Goal: Task Accomplishment & Management: Manage account settings

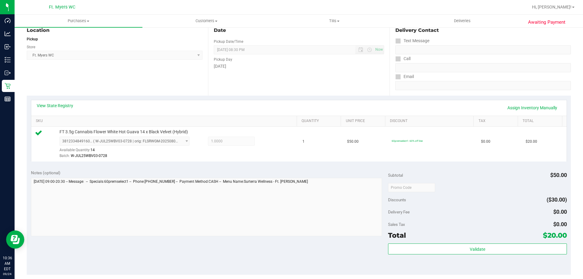
scroll to position [122, 0]
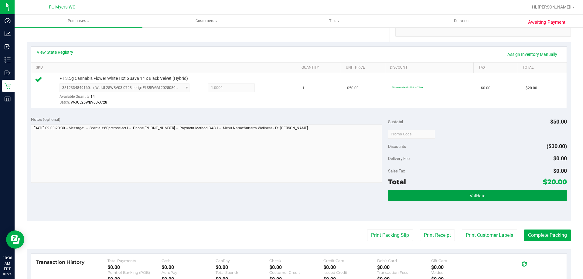
click at [442, 197] on button "Validate" at bounding box center [477, 195] width 179 height 11
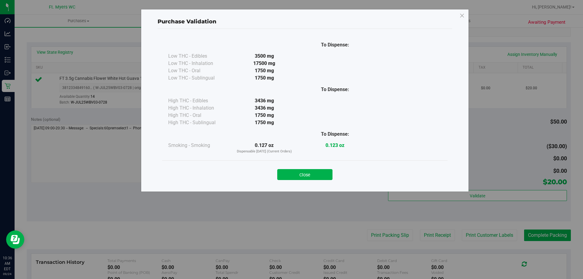
click at [288, 164] on div "Close" at bounding box center [305, 172] width 286 height 25
click at [288, 170] on button "Close" at bounding box center [304, 174] width 55 height 11
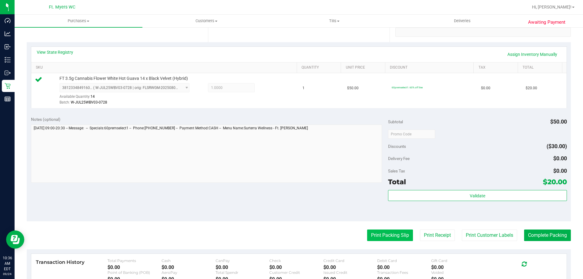
click at [380, 235] on button "Print Packing Slip" at bounding box center [390, 236] width 46 height 12
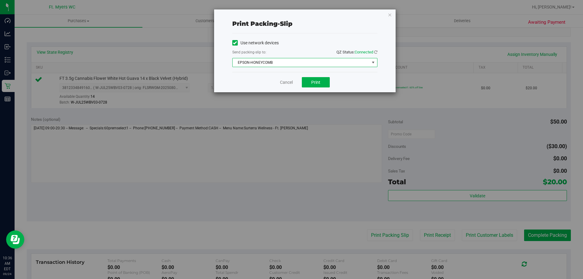
click at [314, 63] on span "EPSON-HONEYCOMB" at bounding box center [301, 62] width 137 height 9
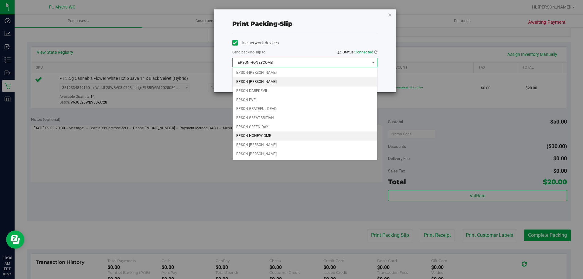
click at [273, 83] on li "EPSON-BEYONCE" at bounding box center [305, 81] width 145 height 9
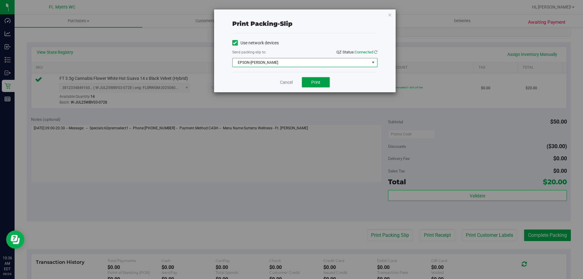
click at [314, 83] on span "Print" at bounding box center [315, 82] width 9 height 5
click at [276, 81] on div "Cancel Print" at bounding box center [304, 82] width 145 height 20
click at [291, 82] on link "Cancel" at bounding box center [286, 82] width 13 height 6
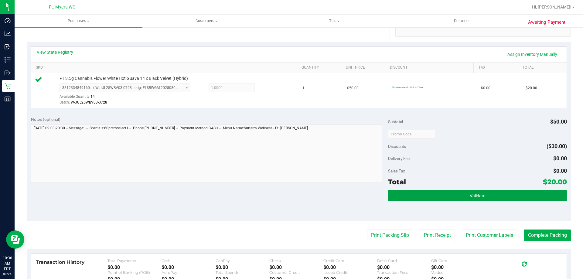
click at [475, 194] on span "Validate" at bounding box center [477, 196] width 15 height 5
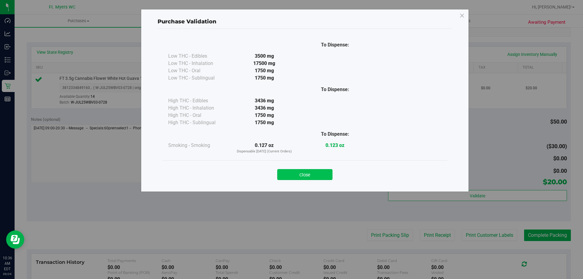
click at [308, 175] on button "Close" at bounding box center [304, 174] width 55 height 11
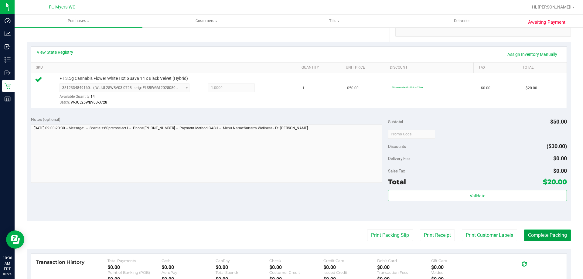
click at [538, 234] on button "Complete Packing" at bounding box center [547, 236] width 47 height 12
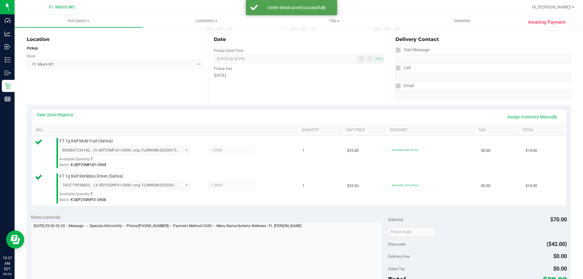
scroll to position [182, 0]
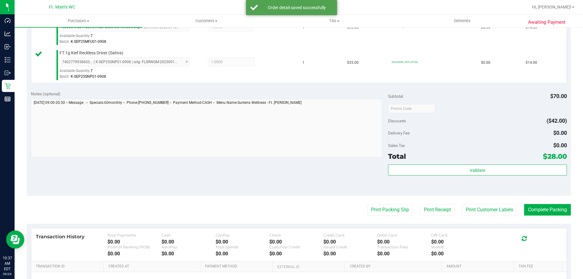
click at [497, 176] on div "Validate" at bounding box center [477, 178] width 179 height 27
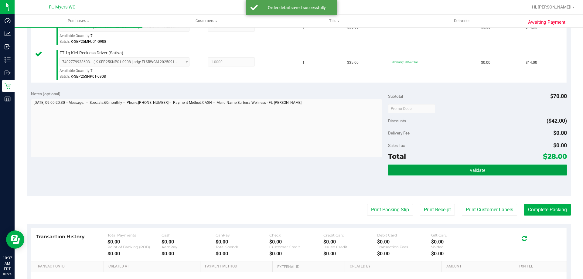
click at [498, 174] on button "Validate" at bounding box center [477, 170] width 179 height 11
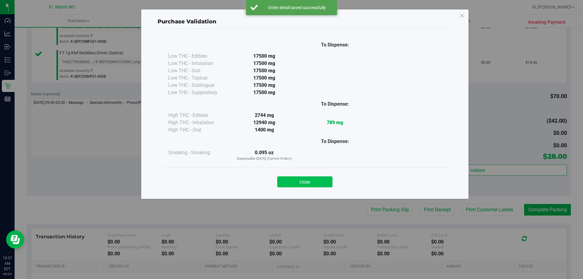
click at [307, 182] on button "Close" at bounding box center [304, 182] width 55 height 11
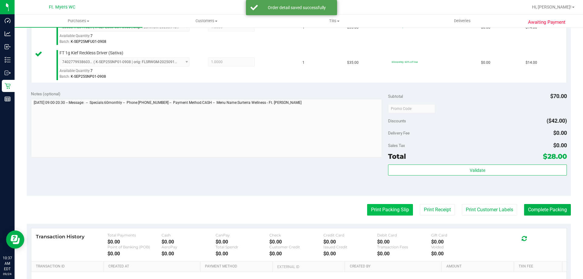
click at [367, 208] on button "Print Packing Slip" at bounding box center [390, 210] width 46 height 12
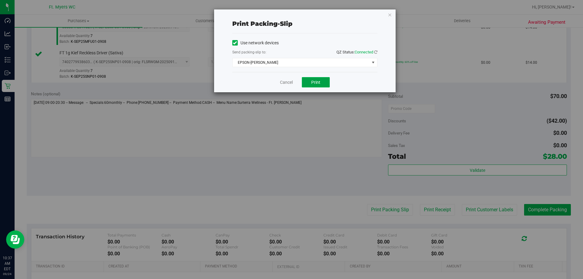
click at [314, 85] on button "Print" at bounding box center [316, 82] width 28 height 10
click at [283, 83] on link "Cancel" at bounding box center [286, 82] width 13 height 6
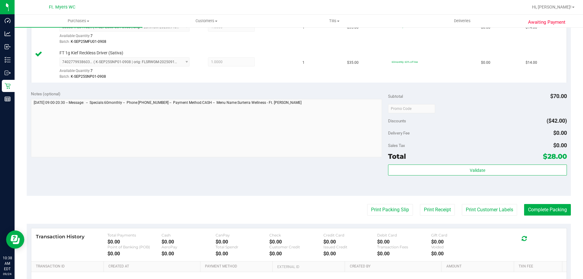
click at [464, 181] on div "Validate" at bounding box center [477, 178] width 179 height 27
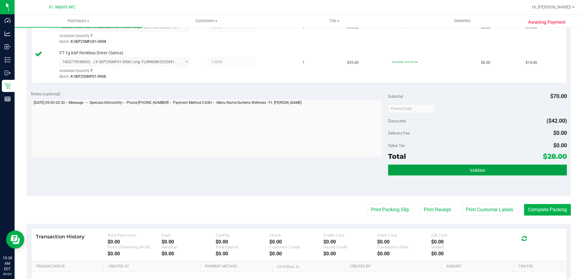
click at [470, 171] on span "Validate" at bounding box center [477, 170] width 15 height 5
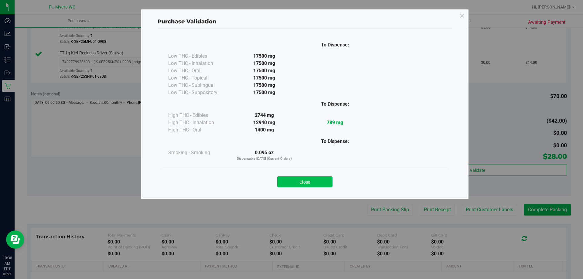
click at [321, 185] on button "Close" at bounding box center [304, 182] width 55 height 11
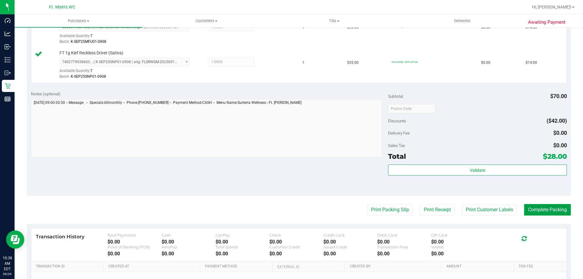
click at [554, 212] on button "Complete Packing" at bounding box center [547, 210] width 47 height 12
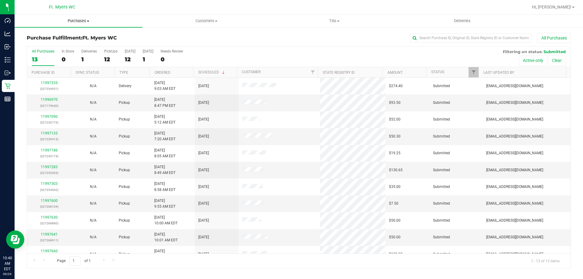
click at [84, 22] on span "Purchases" at bounding box center [79, 20] width 128 height 5
click at [83, 46] on li "Fulfillment" at bounding box center [79, 43] width 128 height 7
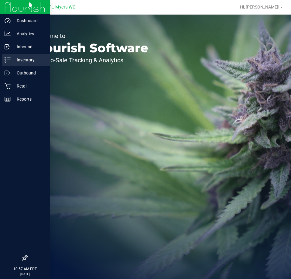
click at [15, 56] on div "Inventory" at bounding box center [26, 60] width 48 height 12
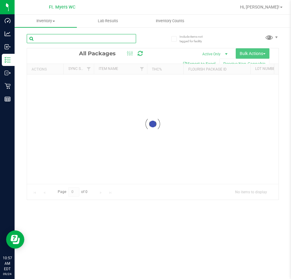
click at [65, 38] on input "text" at bounding box center [81, 38] width 109 height 9
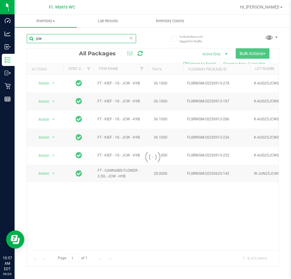
type input "jcw"
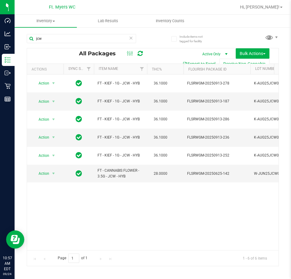
drag, startPoint x: 65, startPoint y: 248, endPoint x: 73, endPoint y: 251, distance: 7.8
click at [53, 174] on span "select" at bounding box center [53, 173] width 5 height 5
click at [59, 241] on li "Unlock package" at bounding box center [52, 245] width 39 height 9
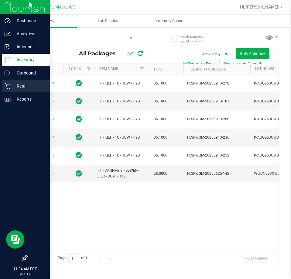
click at [8, 86] on icon at bounding box center [8, 86] width 6 height 6
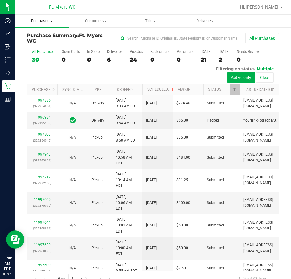
click at [35, 23] on span "Purchases" at bounding box center [42, 20] width 54 height 5
click at [25, 42] on span "Fulfillment" at bounding box center [34, 43] width 38 height 5
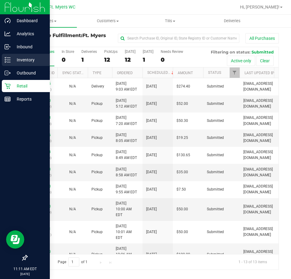
click at [8, 64] on div "Inventory" at bounding box center [26, 60] width 48 height 12
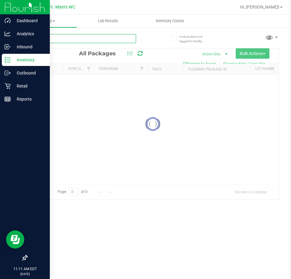
click at [35, 39] on input "text" at bounding box center [81, 38] width 109 height 9
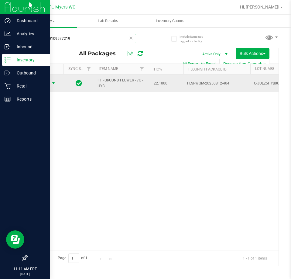
type input "7742870109577219"
click at [52, 82] on span "select" at bounding box center [53, 83] width 5 height 5
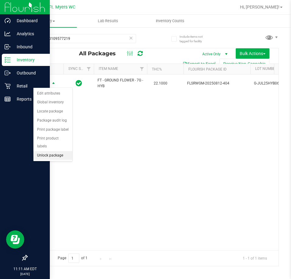
click at [55, 151] on li "Unlock package" at bounding box center [52, 155] width 39 height 9
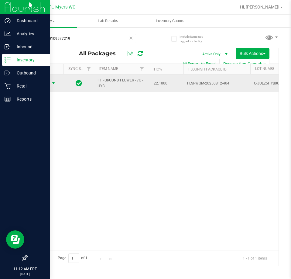
click at [47, 84] on span "Action" at bounding box center [41, 83] width 16 height 9
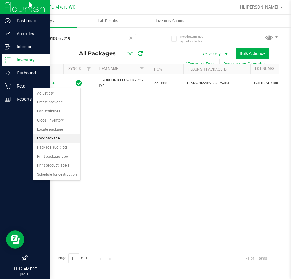
click at [54, 136] on li "Lock package" at bounding box center [56, 138] width 47 height 9
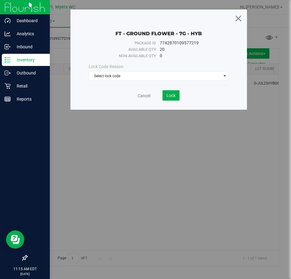
click at [240, 20] on icon at bounding box center [238, 18] width 8 height 15
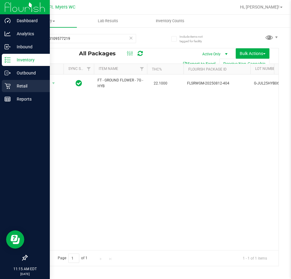
click at [11, 85] on p "Retail" at bounding box center [29, 85] width 36 height 7
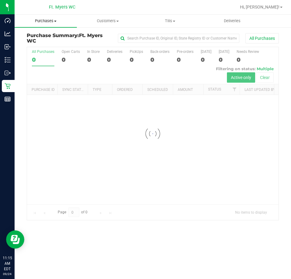
click at [54, 19] on span "Purchases" at bounding box center [46, 20] width 62 height 5
click at [49, 44] on span "Fulfillment" at bounding box center [34, 43] width 38 height 5
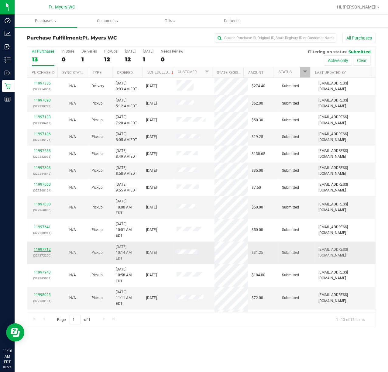
click at [42, 247] on link "11997712" at bounding box center [42, 249] width 17 height 4
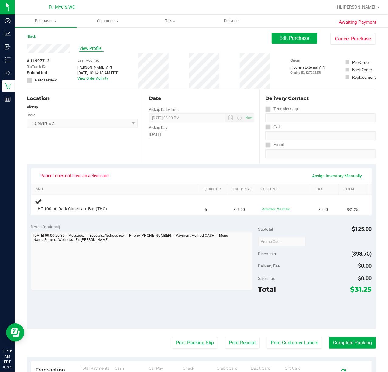
click at [95, 47] on span "View Profile" at bounding box center [91, 48] width 24 height 6
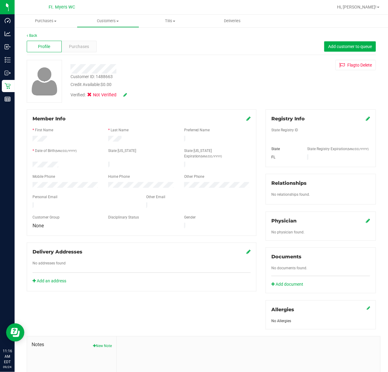
click at [246, 120] on icon at bounding box center [248, 118] width 4 height 5
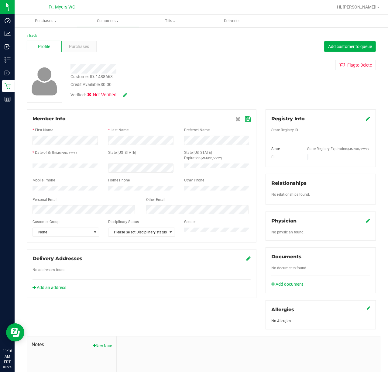
click at [0, 192] on html "Dashboard Analytics Inbound Inventory Outbound Retail Reports 11:16 AM EDT 09/2…" at bounding box center [194, 186] width 388 height 372
click at [0, 217] on html "Dashboard Analytics Inbound Inventory Outbound Retail Reports 11:16 AM EDT 09/2…" at bounding box center [194, 186] width 388 height 372
click at [21, 156] on div "Back Profile Purchases Add customer to queue Customer ID: 1488663 Credit Availa…" at bounding box center [201, 232] width 373 height 411
click at [82, 141] on div at bounding box center [141, 140] width 227 height 9
click at [168, 113] on div "Member Info * First Name * Last Name Preferred Name * Date of Birth (MM/DD/YYYY…" at bounding box center [142, 175] width 230 height 133
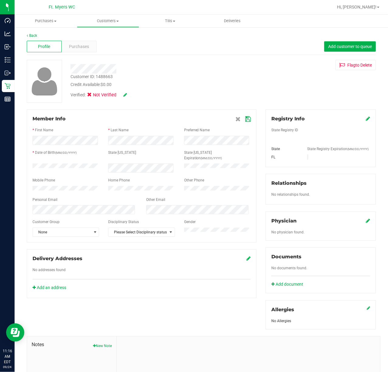
click at [245, 120] on icon at bounding box center [247, 119] width 5 height 5
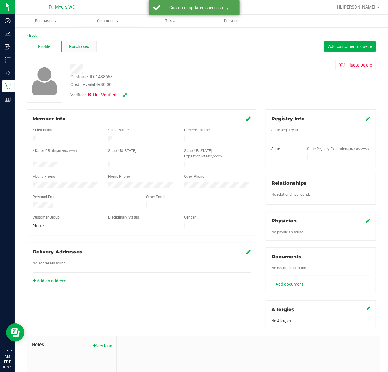
click at [86, 47] on span "Purchases" at bounding box center [79, 46] width 20 height 6
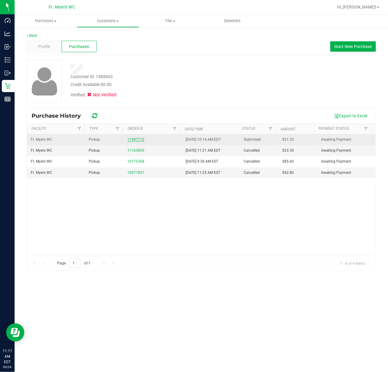
click at [134, 138] on link "11997712" at bounding box center [136, 139] width 17 height 4
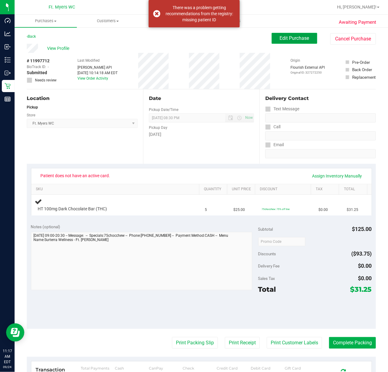
click at [291, 34] on button "Edit Purchase" at bounding box center [295, 38] width 46 height 11
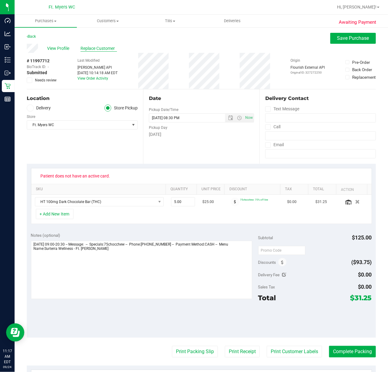
click at [108, 46] on span "Replace Customer" at bounding box center [99, 48] width 36 height 6
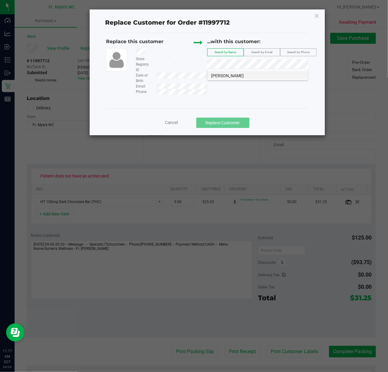
click at [258, 73] on li "Teresa Pullen" at bounding box center [258, 74] width 100 height 9
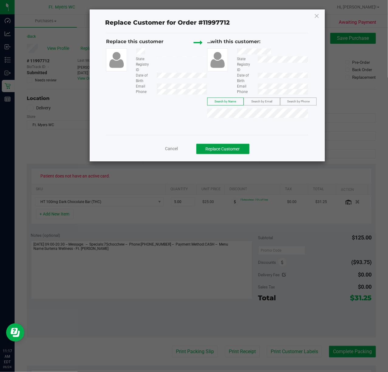
click at [232, 147] on button "Replace Customer" at bounding box center [222, 149] width 53 height 10
click at [235, 150] on button "Replace Customer" at bounding box center [222, 149] width 53 height 10
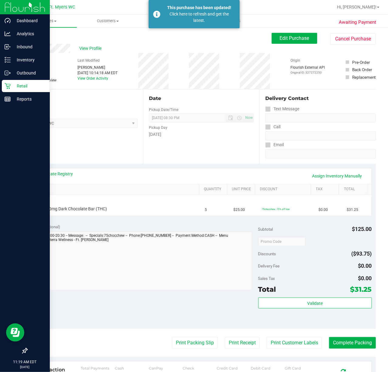
click at [16, 86] on p "Retail" at bounding box center [29, 85] width 36 height 7
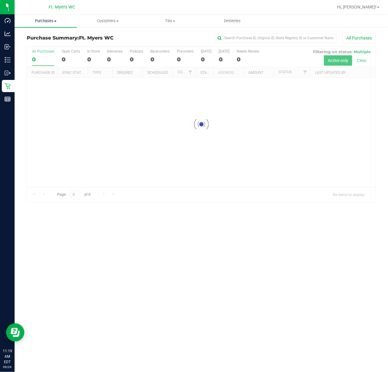
click at [46, 19] on span "Purchases" at bounding box center [46, 20] width 62 height 5
click at [61, 46] on li "Fulfillment" at bounding box center [46, 43] width 62 height 7
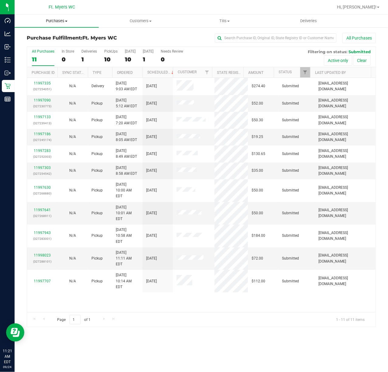
click at [67, 20] on span "Purchases" at bounding box center [57, 20] width 84 height 5
click at [55, 43] on li "Fulfillment" at bounding box center [57, 43] width 84 height 7
click at [55, 44] on li "Fulfillment" at bounding box center [57, 43] width 84 height 7
click at [136, 72] on th "Ordered" at bounding box center [127, 72] width 30 height 11
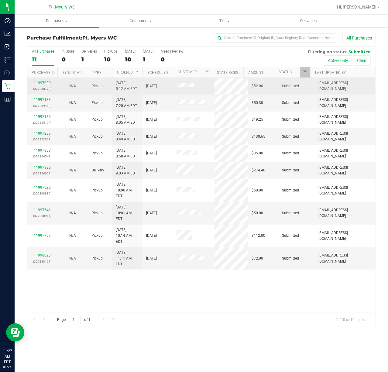
click at [47, 83] on link "11997090" at bounding box center [42, 83] width 17 height 4
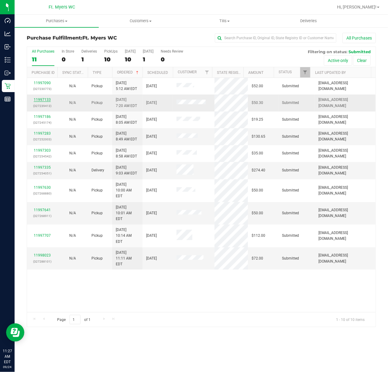
click at [47, 99] on link "11997133" at bounding box center [42, 100] width 17 height 4
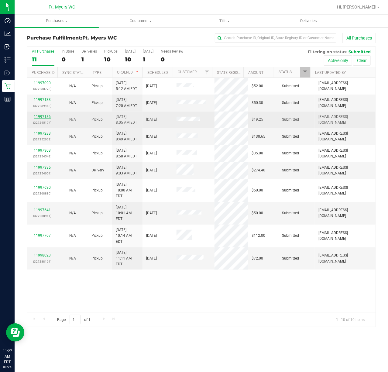
click at [50, 117] on link "11997186" at bounding box center [42, 117] width 17 height 4
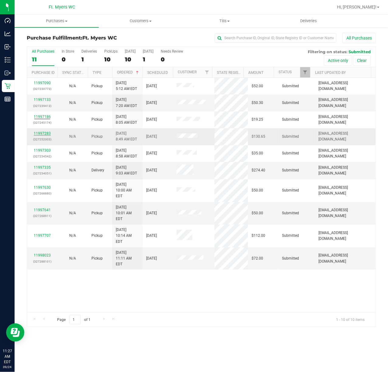
click at [47, 133] on link "11997283" at bounding box center [42, 133] width 17 height 4
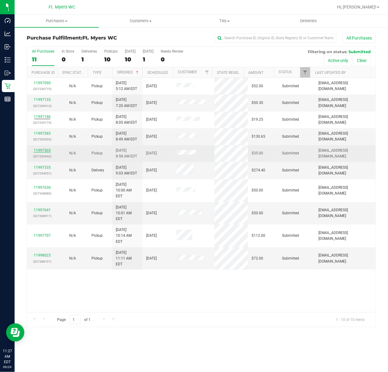
click at [50, 152] on link "11997303" at bounding box center [42, 150] width 17 height 4
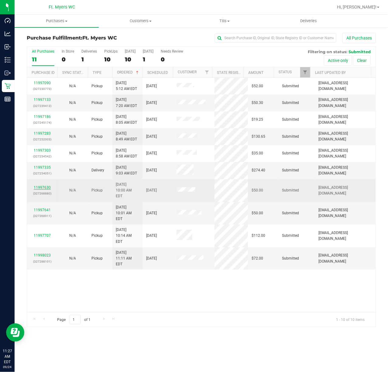
click at [42, 186] on link "11997630" at bounding box center [42, 187] width 17 height 4
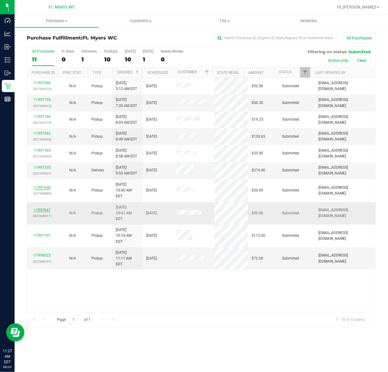
click at [40, 208] on link "11997641" at bounding box center [42, 210] width 17 height 4
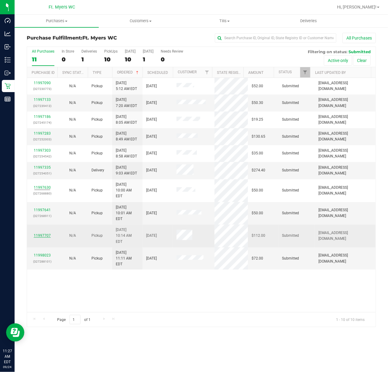
click at [38, 233] on link "11997707" at bounding box center [42, 235] width 17 height 4
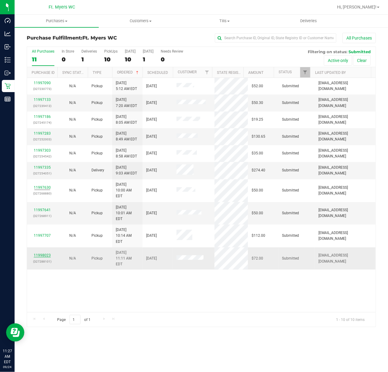
click at [40, 253] on link "11998023" at bounding box center [42, 255] width 17 height 4
click at [48, 169] on link "11997335" at bounding box center [42, 167] width 17 height 4
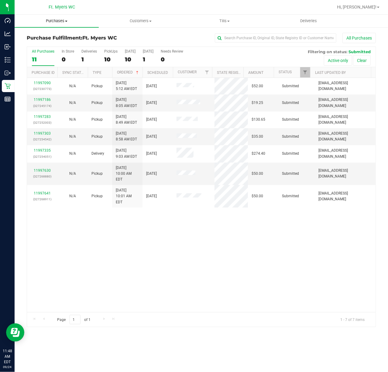
click at [66, 22] on span "Purchases" at bounding box center [57, 20] width 84 height 5
click at [60, 41] on li "Fulfillment" at bounding box center [57, 43] width 84 height 7
click at [78, 24] on uib-tab-heading "Purchases Summary of purchases Fulfillment All purchases" at bounding box center [57, 21] width 84 height 13
click at [64, 44] on li "Fulfillment" at bounding box center [57, 43] width 84 height 7
drag, startPoint x: 102, startPoint y: 238, endPoint x: 105, endPoint y: 229, distance: 10.0
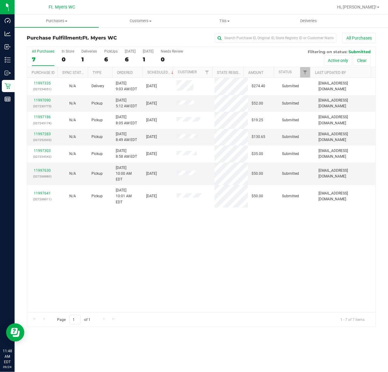
click at [104, 227] on div "11997335 (327254051) N/A Delivery 9/24/2025 9:03 AM EDT 9/25/2025 $274.40 Submi…" at bounding box center [201, 195] width 349 height 234
click at [105, 229] on div "11997335 (327254051) N/A Delivery 9/24/2025 9:03 AM EDT 9/25/2025 $274.40 Submi…" at bounding box center [201, 195] width 349 height 234
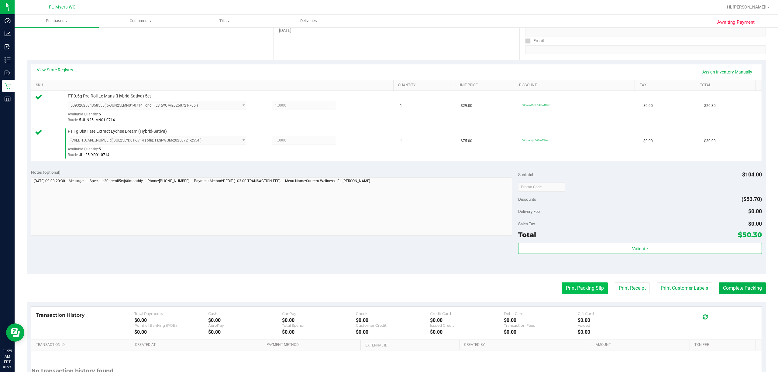
scroll to position [161, 0]
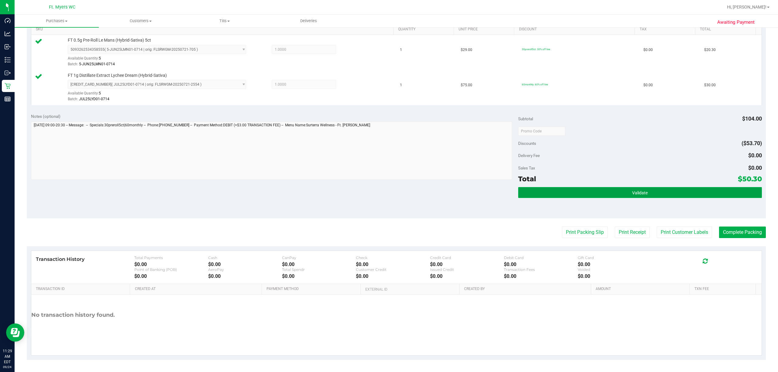
click at [388, 190] on button "Validate" at bounding box center [640, 192] width 244 height 11
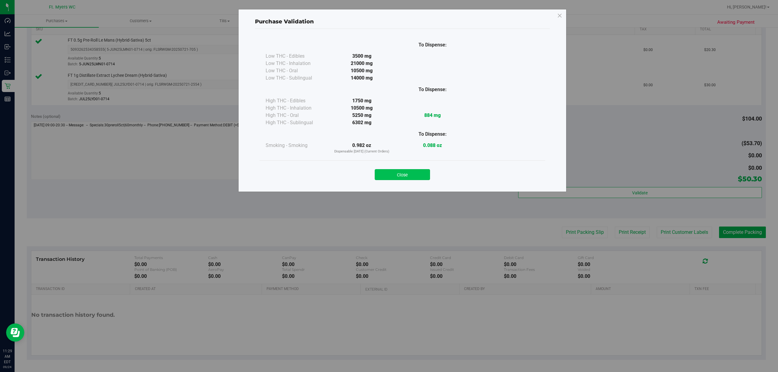
click at [388, 174] on button "Close" at bounding box center [402, 174] width 55 height 11
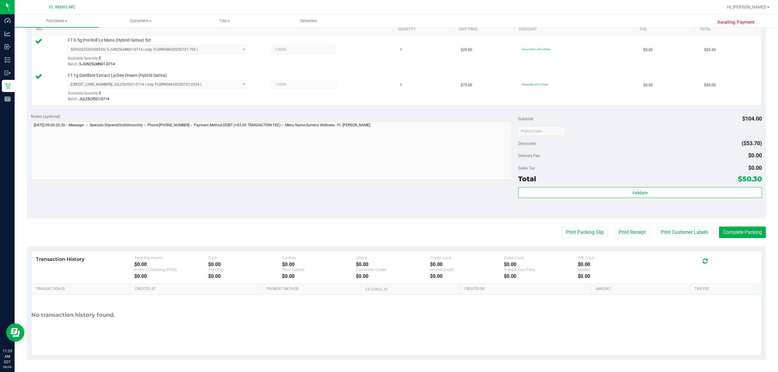
click at [388, 225] on purchase-details "Back Edit Purchase Cancel Purchase View Profile # 11997133 BioTrack ID: - Submi…" at bounding box center [396, 116] width 739 height 487
click at [388, 228] on button "Print Packing Slip" at bounding box center [585, 233] width 46 height 12
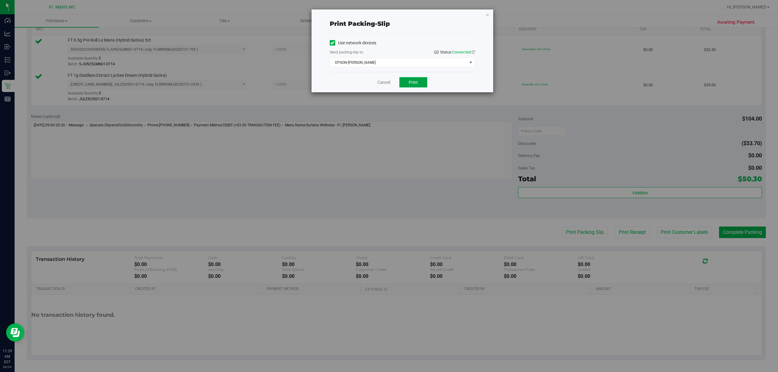
click at [388, 83] on span "Print" at bounding box center [413, 82] width 9 height 5
click at [384, 82] on link "Cancel" at bounding box center [383, 82] width 13 height 6
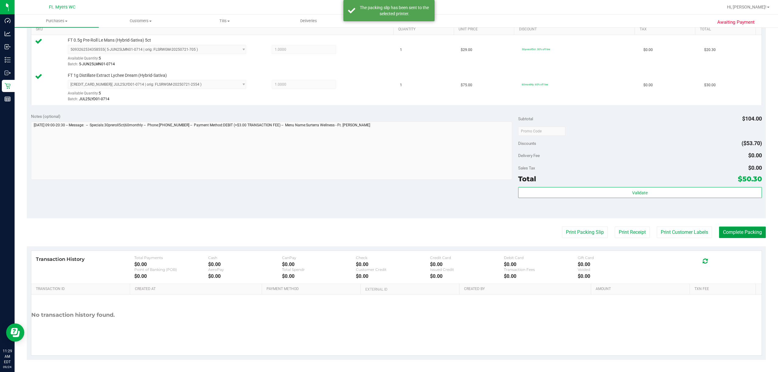
click at [388, 232] on button "Complete Packing" at bounding box center [742, 233] width 47 height 12
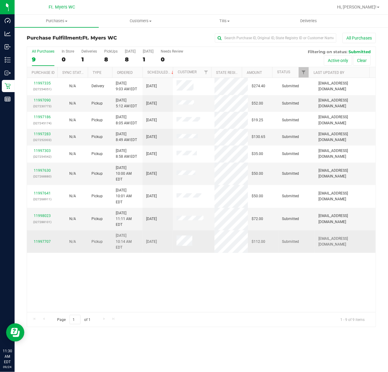
click at [42, 239] on div "11997707" at bounding box center [42, 242] width 23 height 6
click at [42, 239] on link "11997707" at bounding box center [42, 241] width 17 height 4
